Goal: Transaction & Acquisition: Purchase product/service

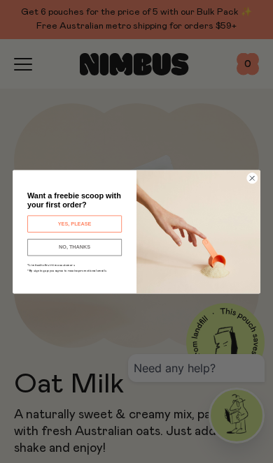
click at [254, 173] on circle "Close dialog" at bounding box center [252, 178] width 10 height 10
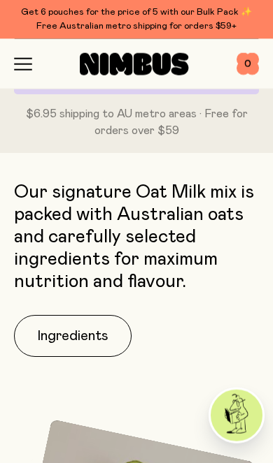
scroll to position [818, 0]
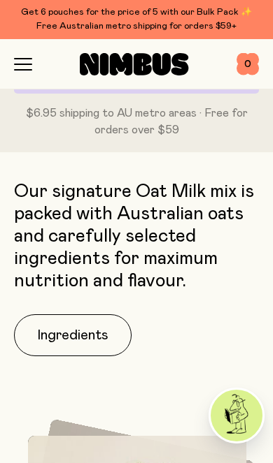
click at [89, 330] on button "Ingredients" at bounding box center [72, 335] width 117 height 42
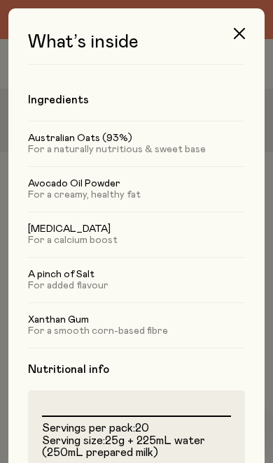
scroll to position [0, 0]
click at [239, 29] on icon "button" at bounding box center [238, 33] width 11 height 11
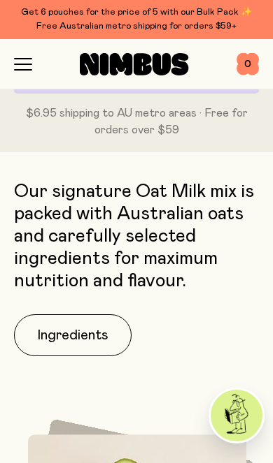
click at [13, 38] on link "Get 6 pouches for the price of 5 with our Bulk Pack ✨ Free Australian metro shi…" at bounding box center [136, 19] width 273 height 39
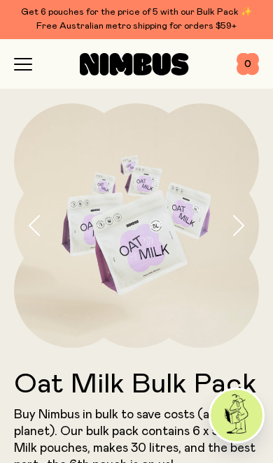
click at [28, 59] on icon "button" at bounding box center [23, 64] width 18 height 13
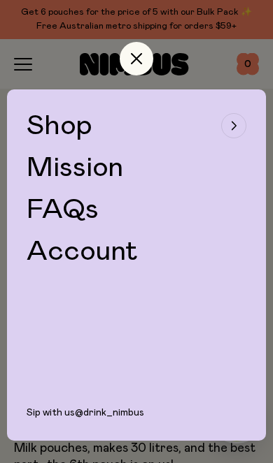
click at [240, 129] on div "button" at bounding box center [233, 125] width 25 height 25
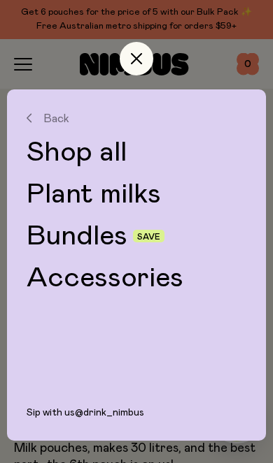
click at [103, 149] on link "Shop all" at bounding box center [136, 152] width 219 height 28
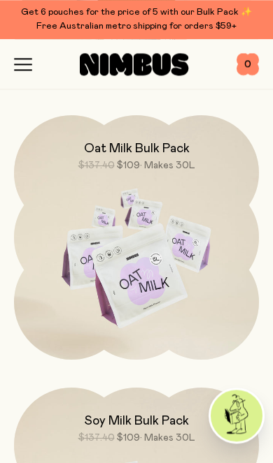
scroll to position [2112, 0]
